Goal: Information Seeking & Learning: Learn about a topic

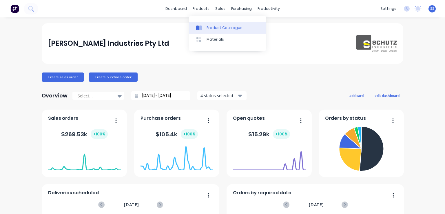
click at [205, 26] on link "Product Catalogue" at bounding box center [227, 28] width 77 height 12
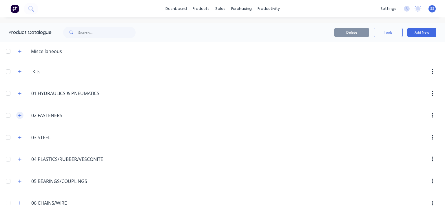
click at [21, 115] on icon "button" at bounding box center [19, 115] width 3 height 4
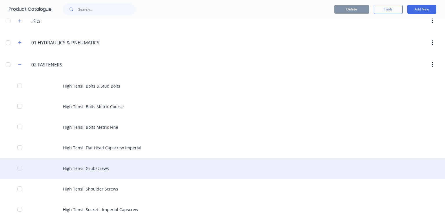
scroll to position [87, 0]
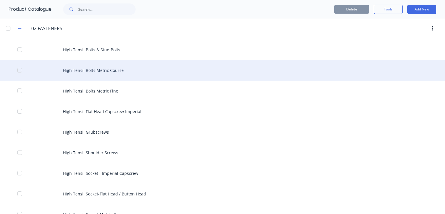
click at [57, 76] on div "High Tensil Bolts Metric Course" at bounding box center [222, 70] width 445 height 21
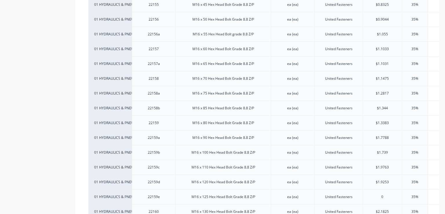
scroll to position [1767, 0]
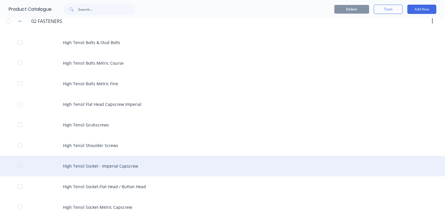
scroll to position [116, 0]
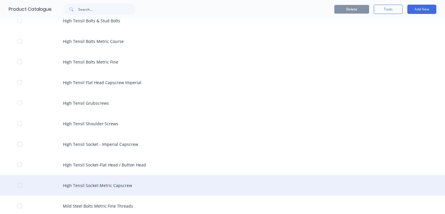
click at [101, 181] on div "High Tensil Socket-Metric Capscrew" at bounding box center [222, 185] width 445 height 21
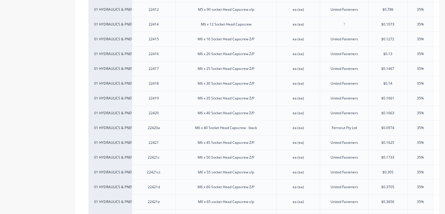
scroll to position [464, 0]
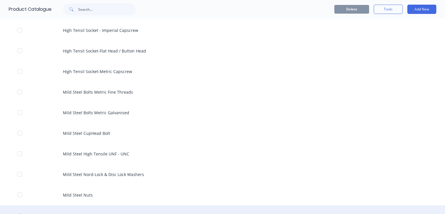
scroll to position [261, 0]
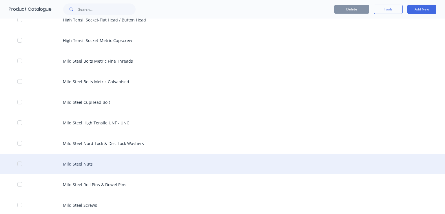
click at [105, 158] on div "Mild Steel Nuts" at bounding box center [222, 164] width 445 height 21
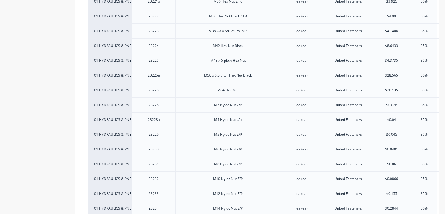
scroll to position [753, 0]
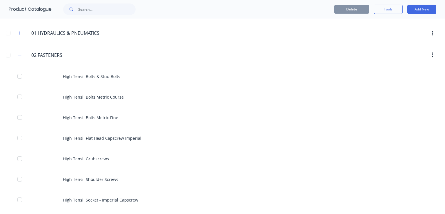
scroll to position [29, 0]
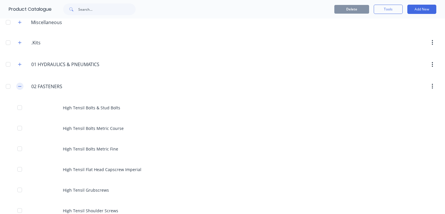
click at [19, 88] on button "button" at bounding box center [19, 86] width 7 height 7
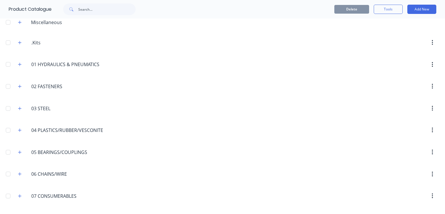
scroll to position [58, 0]
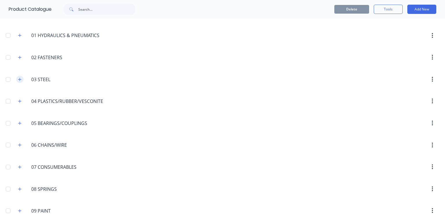
click at [21, 81] on button "button" at bounding box center [19, 79] width 7 height 7
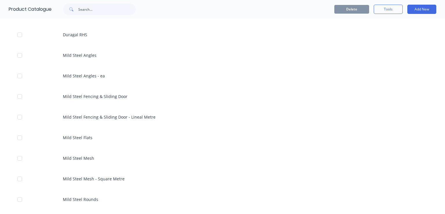
scroll to position [579, 0]
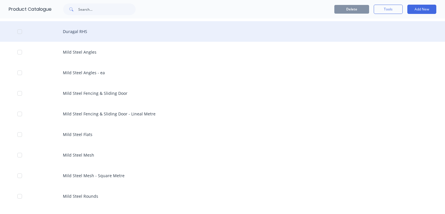
click at [74, 26] on div "Duragal RHS" at bounding box center [222, 31] width 445 height 21
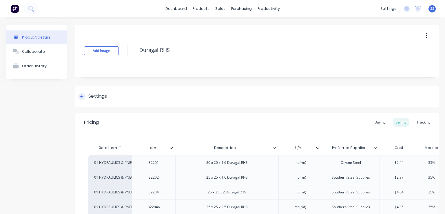
type textarea "x"
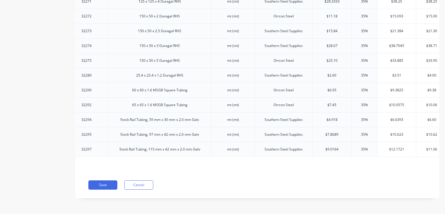
scroll to position [0, 66]
drag, startPoint x: 28, startPoint y: 57, endPoint x: 26, endPoint y: 78, distance: 20.9
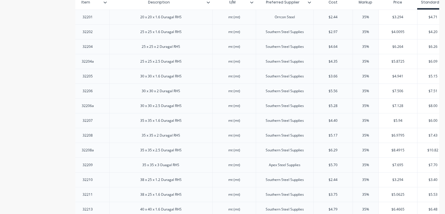
scroll to position [152, 0]
